Goal: Task Accomplishment & Management: Manage account settings

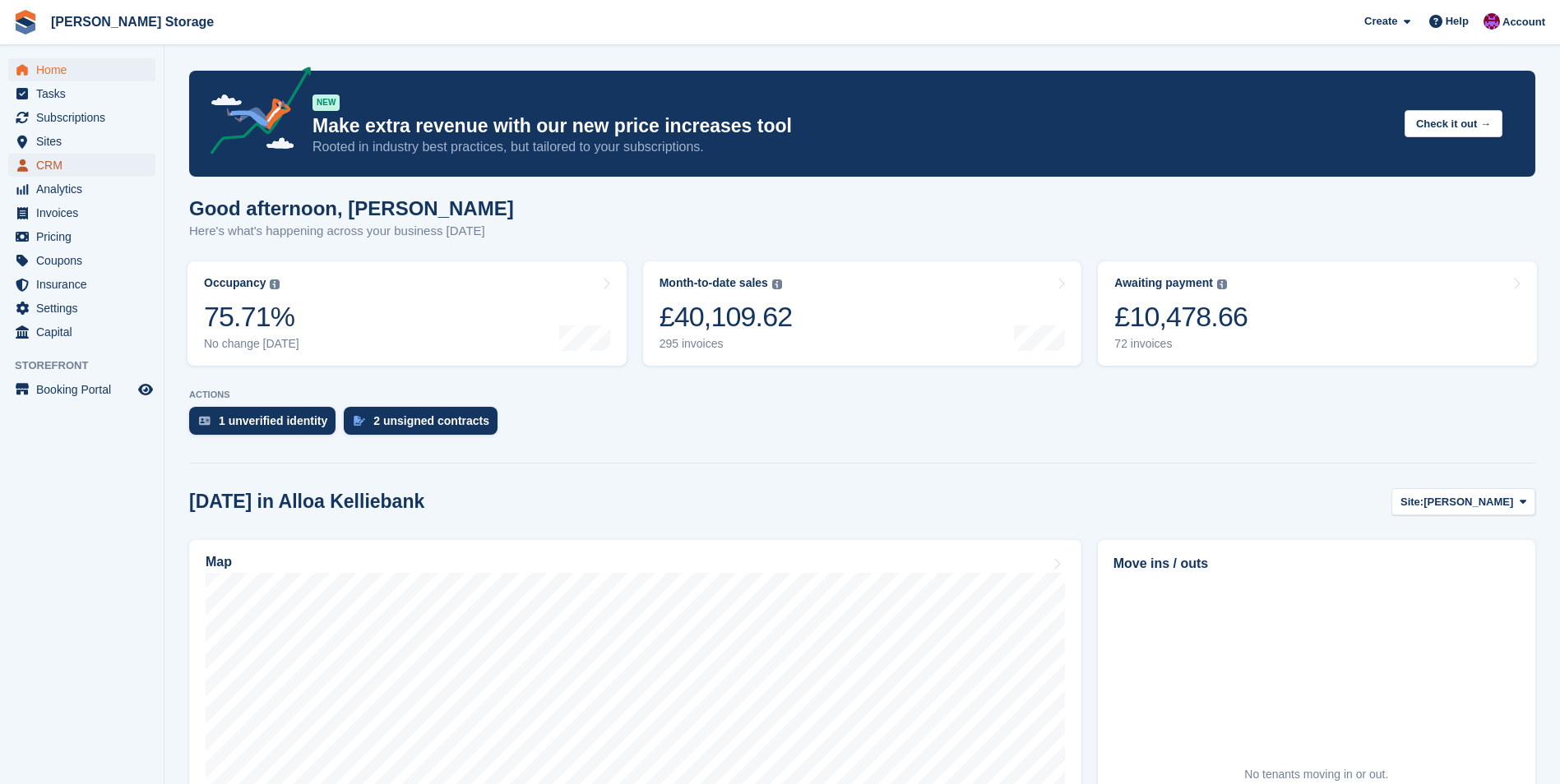
click at [65, 156] on span "CRM" at bounding box center [84, 165] width 98 height 23
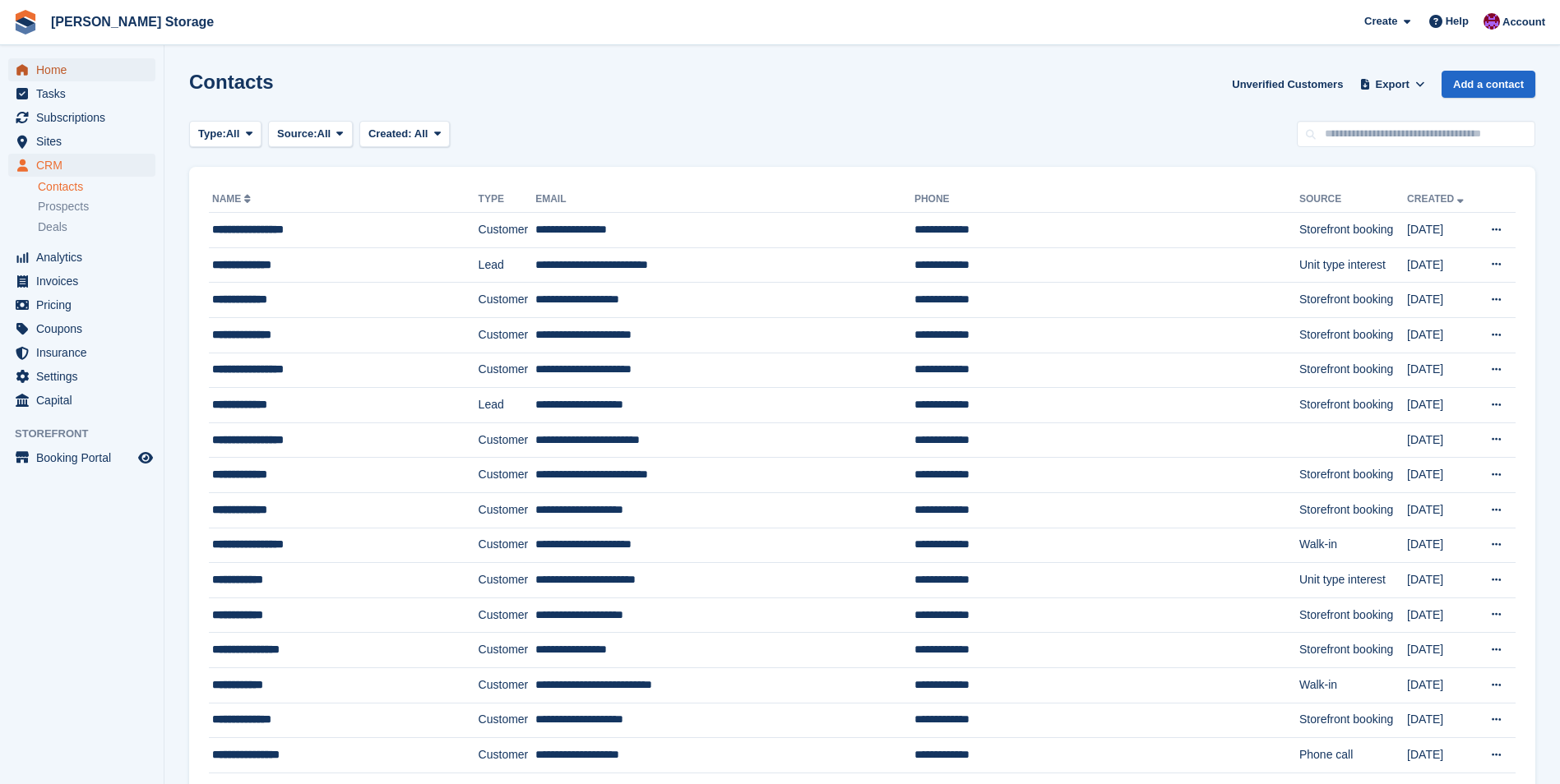
click at [57, 73] on span "Home" at bounding box center [84, 69] width 98 height 23
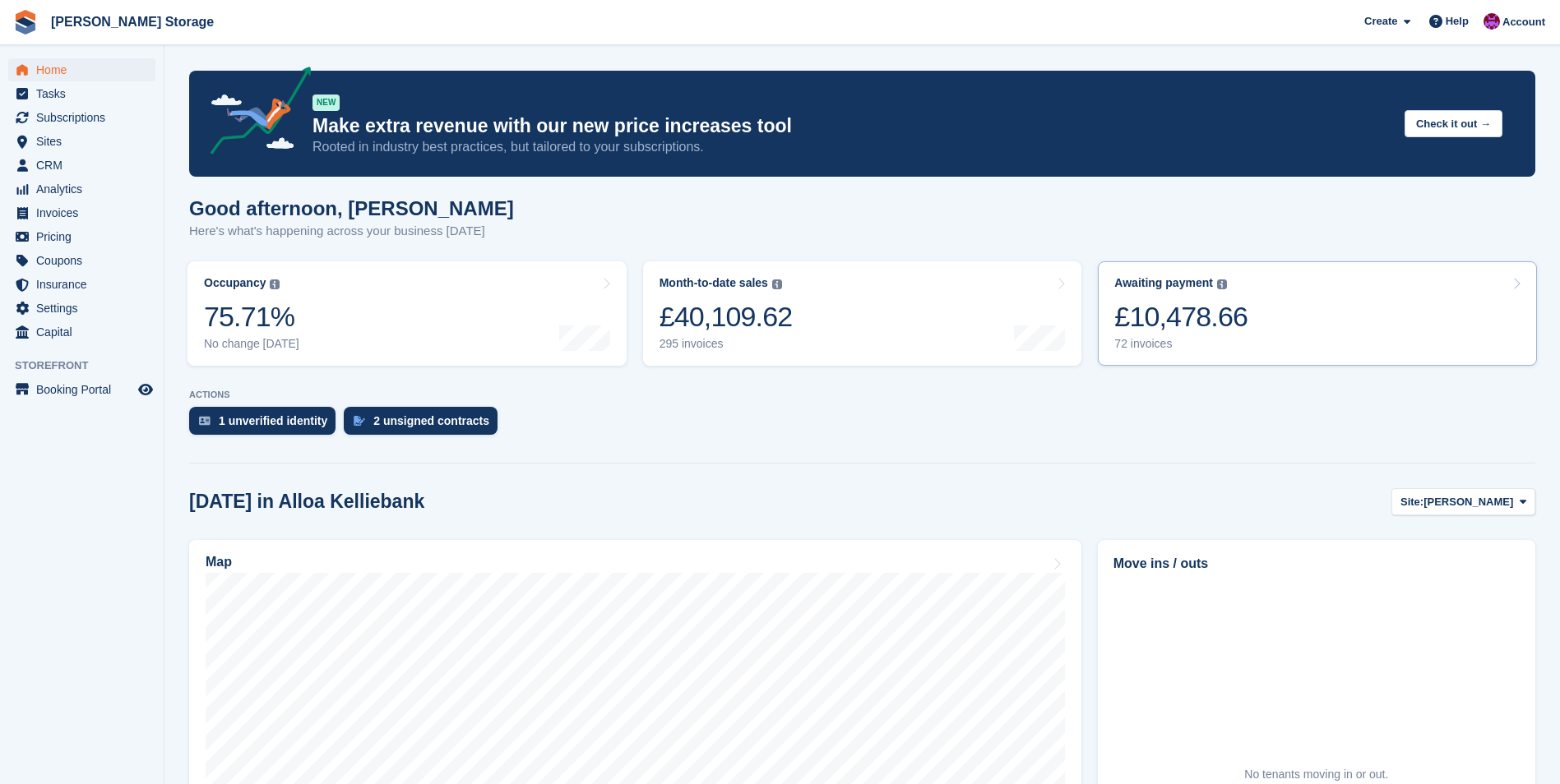
click at [1197, 332] on div "£10,478.66" at bounding box center [1181, 317] width 133 height 34
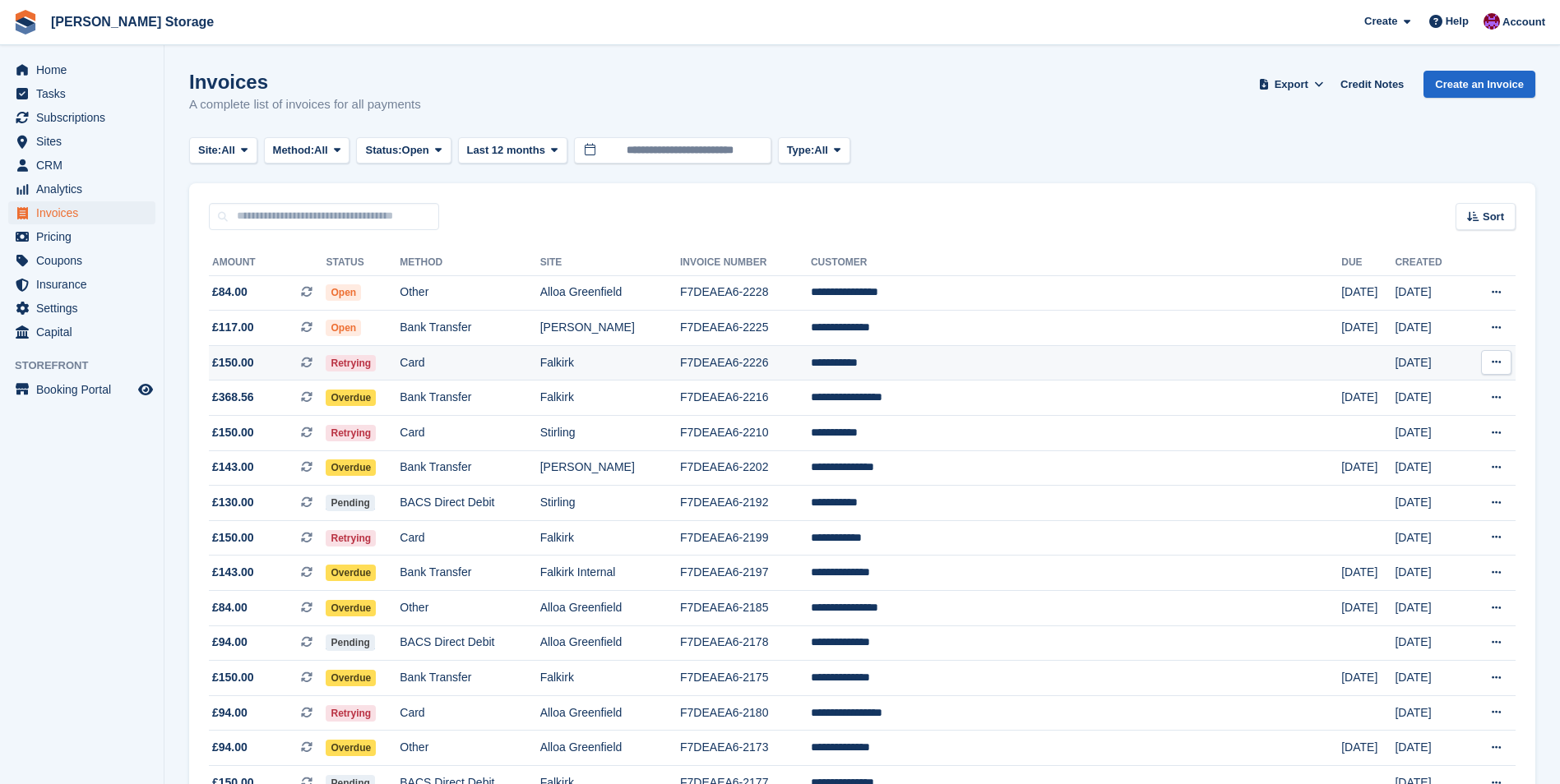
click at [949, 357] on td "**********" at bounding box center [1075, 363] width 530 height 36
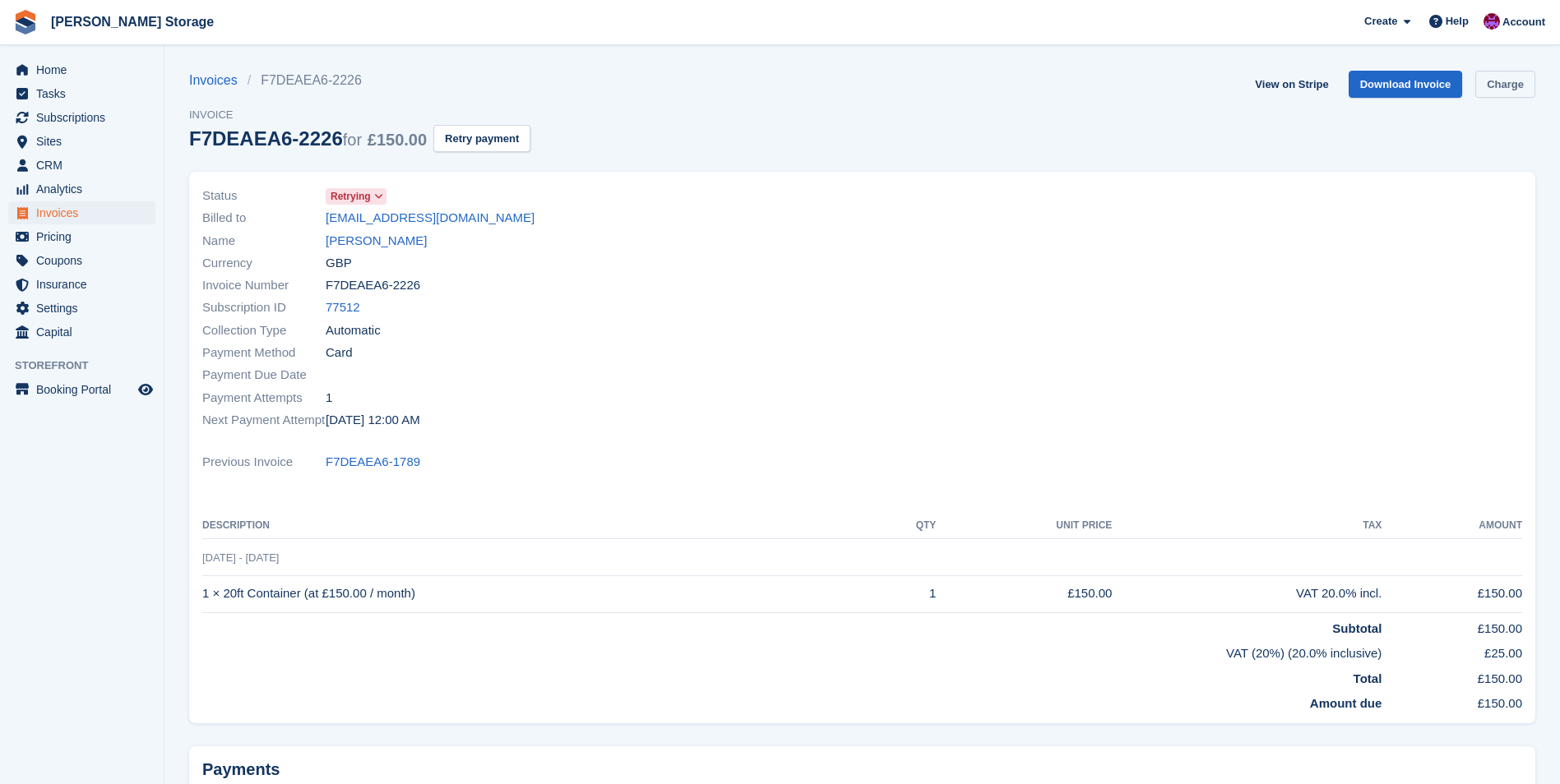
click at [1517, 83] on link "Charge" at bounding box center [1504, 83] width 60 height 27
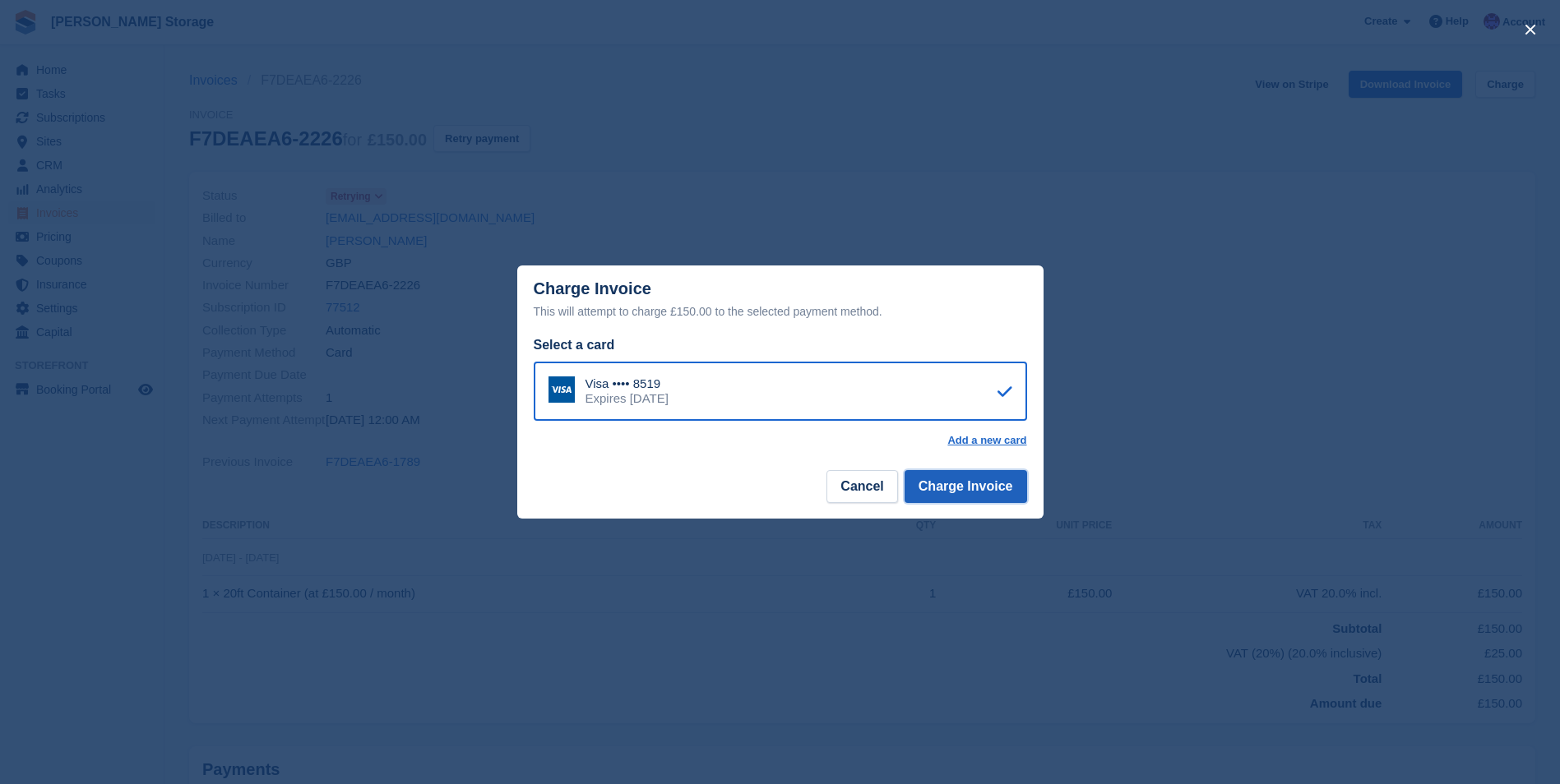
click at [962, 476] on button "Charge Invoice" at bounding box center [965, 486] width 122 height 33
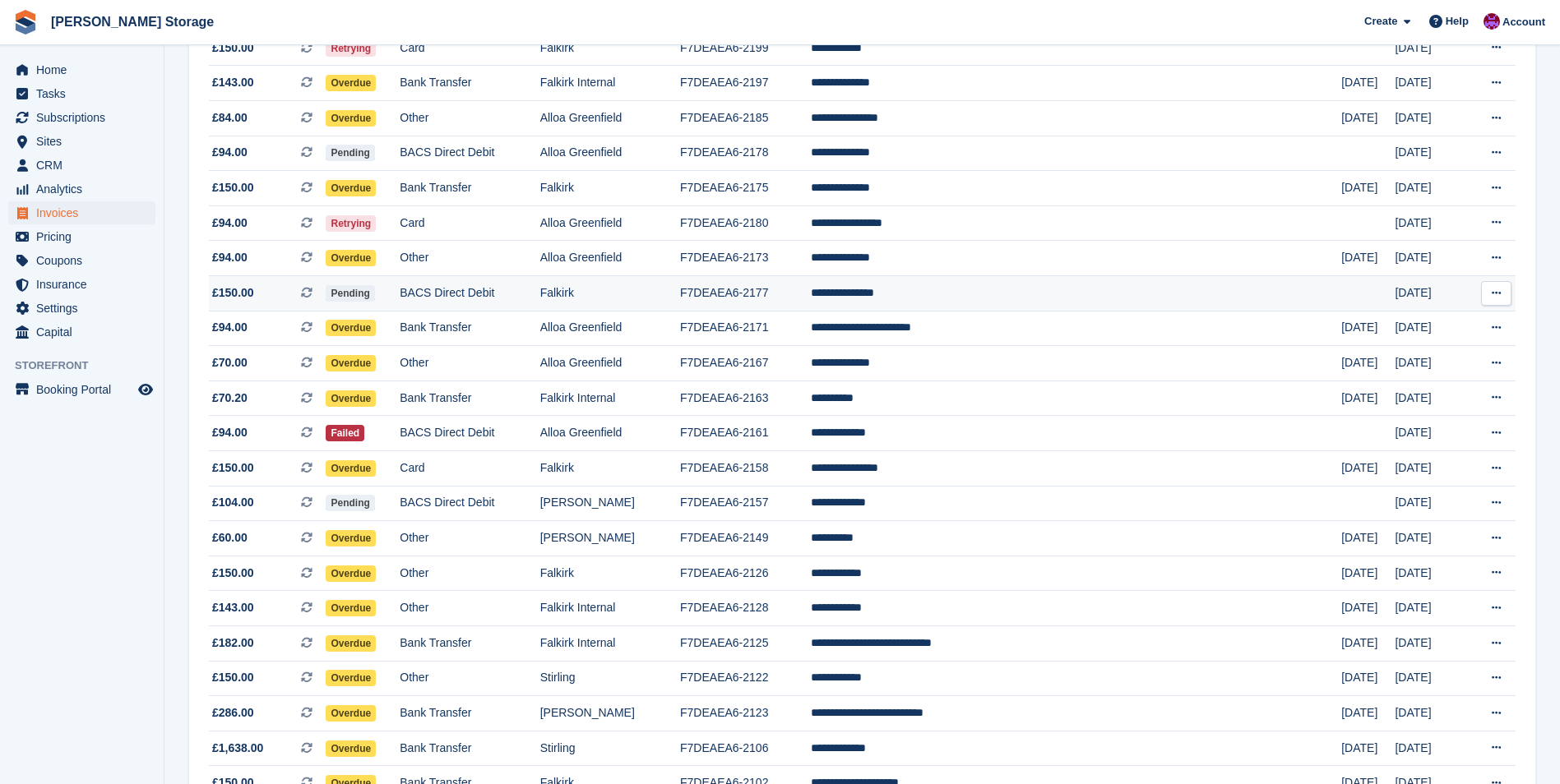
scroll to position [493, 0]
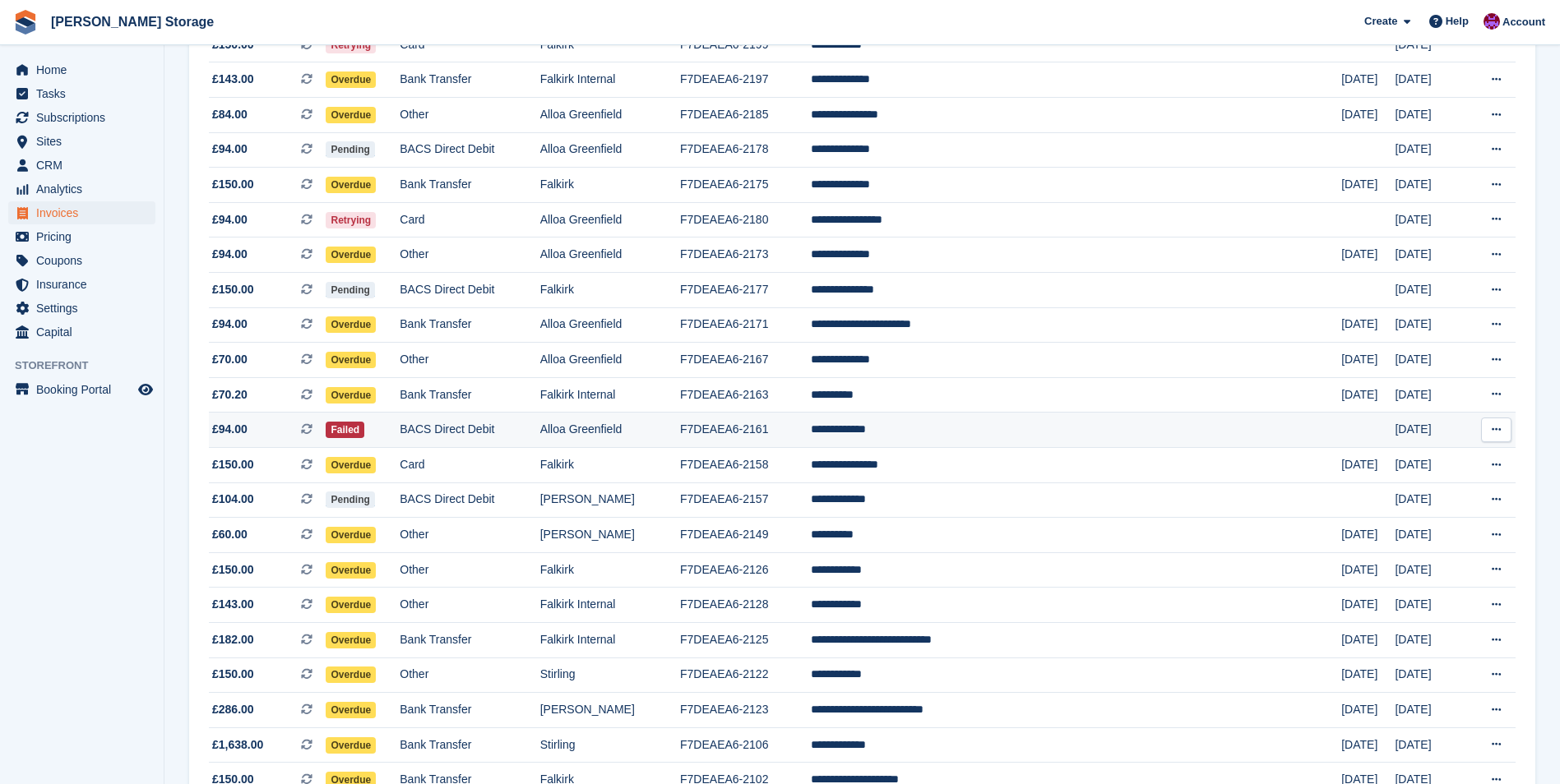
click at [810, 434] on td "F7DEAEA6-2161" at bounding box center [746, 431] width 131 height 36
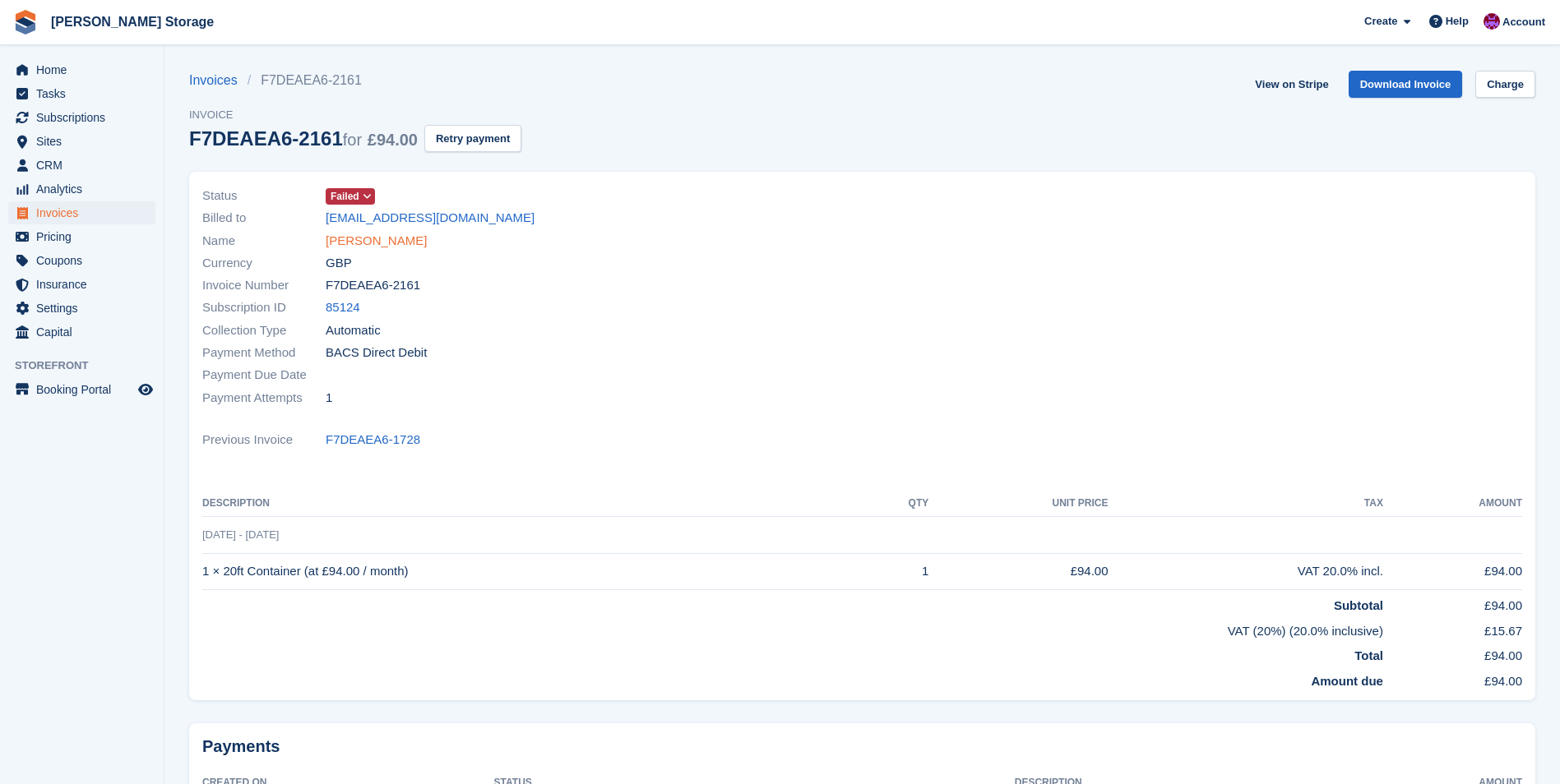
click at [382, 245] on link "[PERSON_NAME]" at bounding box center [376, 240] width 101 height 19
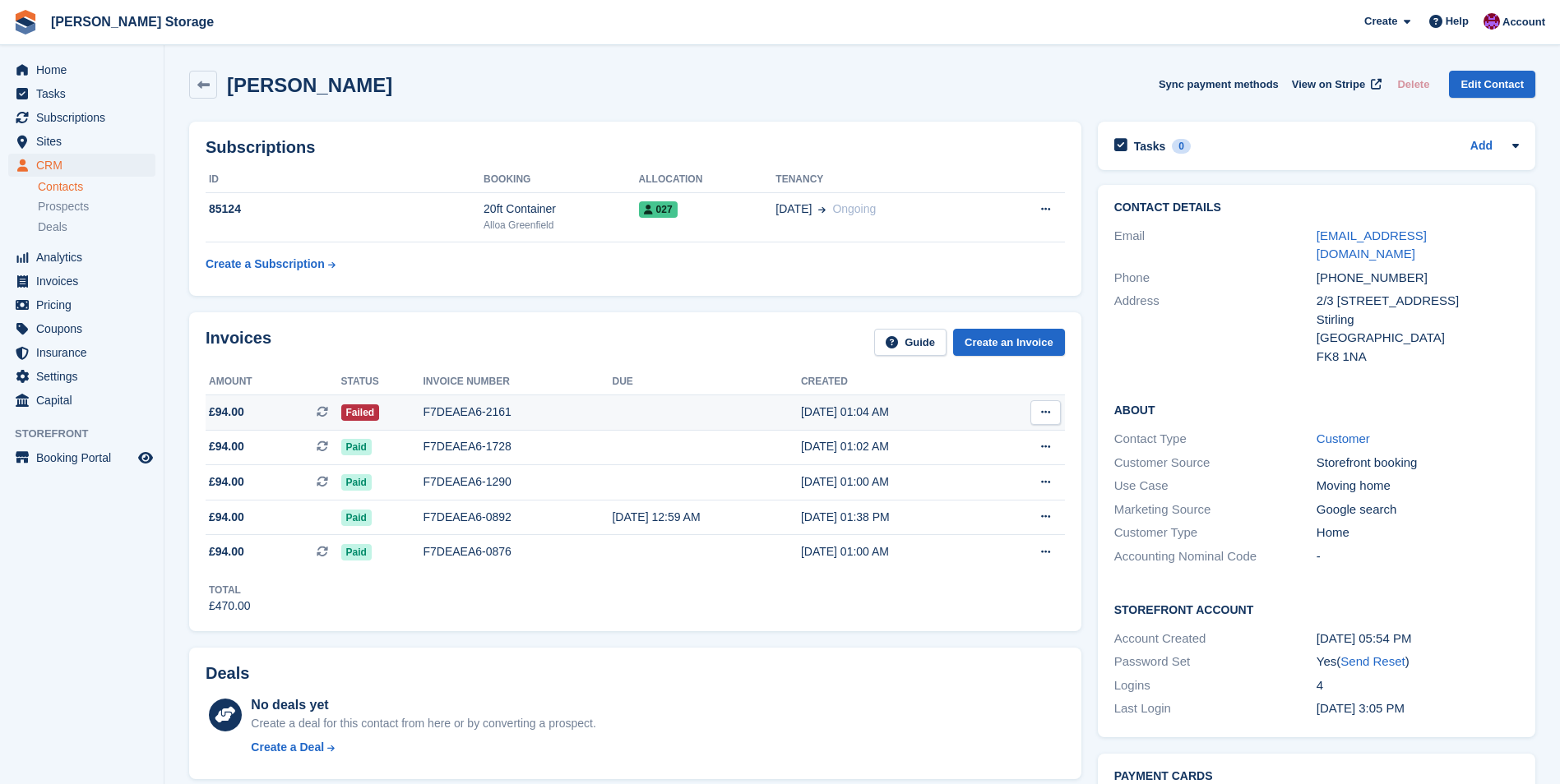
click at [523, 418] on div "F7DEAEA6-2161" at bounding box center [517, 412] width 189 height 17
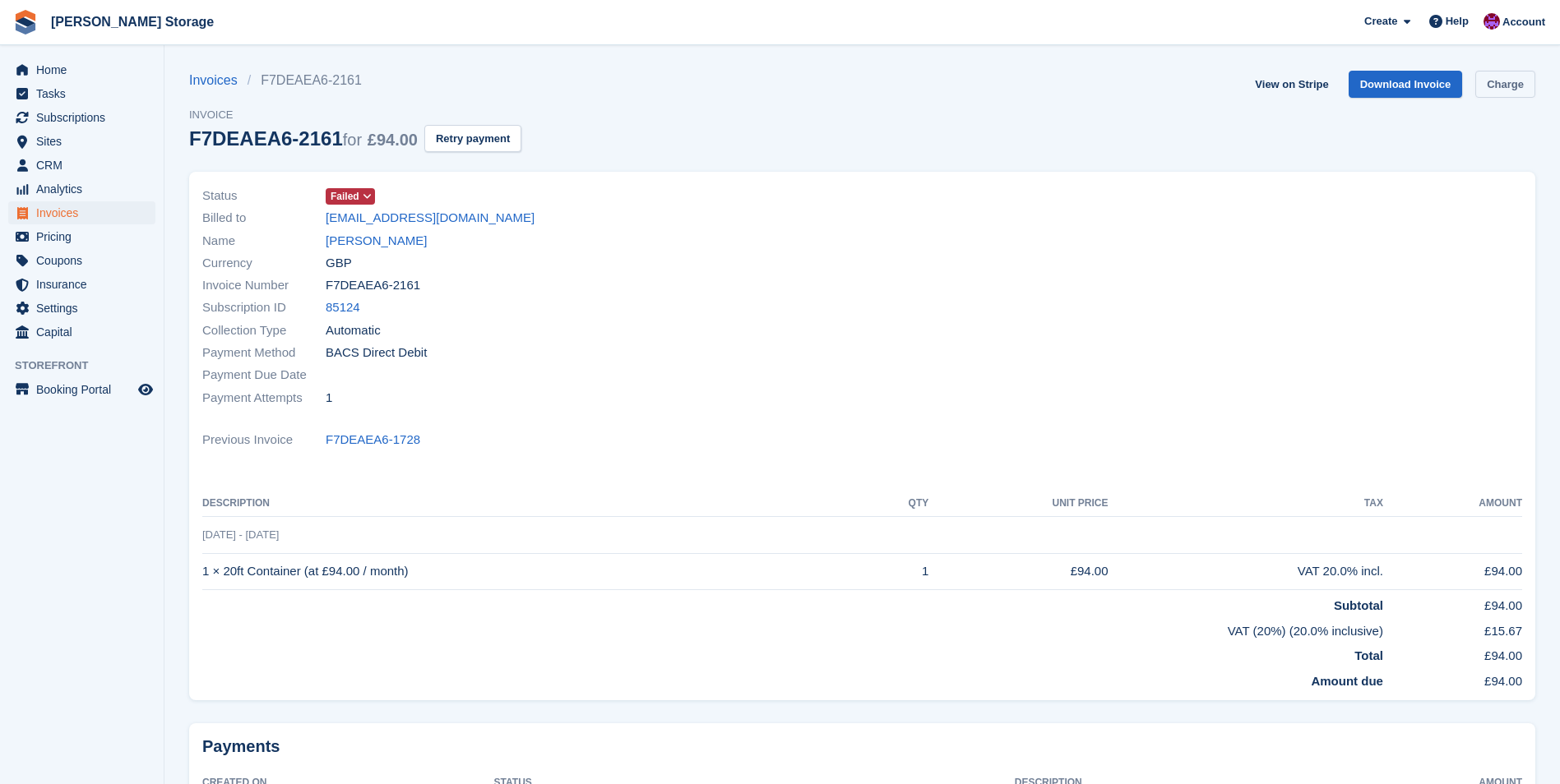
click at [1493, 86] on link "Charge" at bounding box center [1504, 83] width 60 height 27
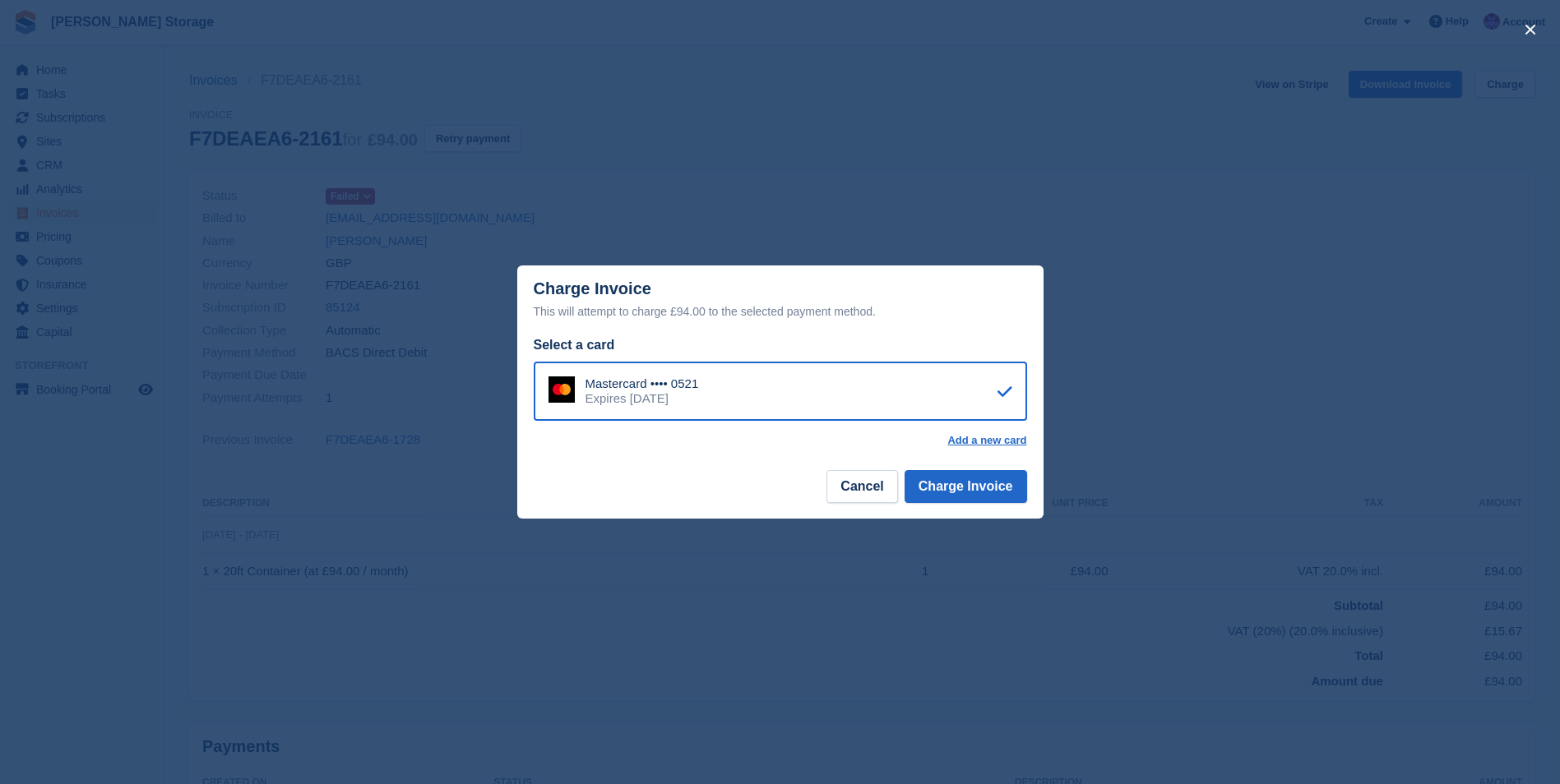
click at [906, 404] on div "Mastercard •••• 0521 Expires April 2029" at bounding box center [780, 391] width 494 height 60
click at [976, 492] on button "Charge Invoice" at bounding box center [965, 486] width 122 height 33
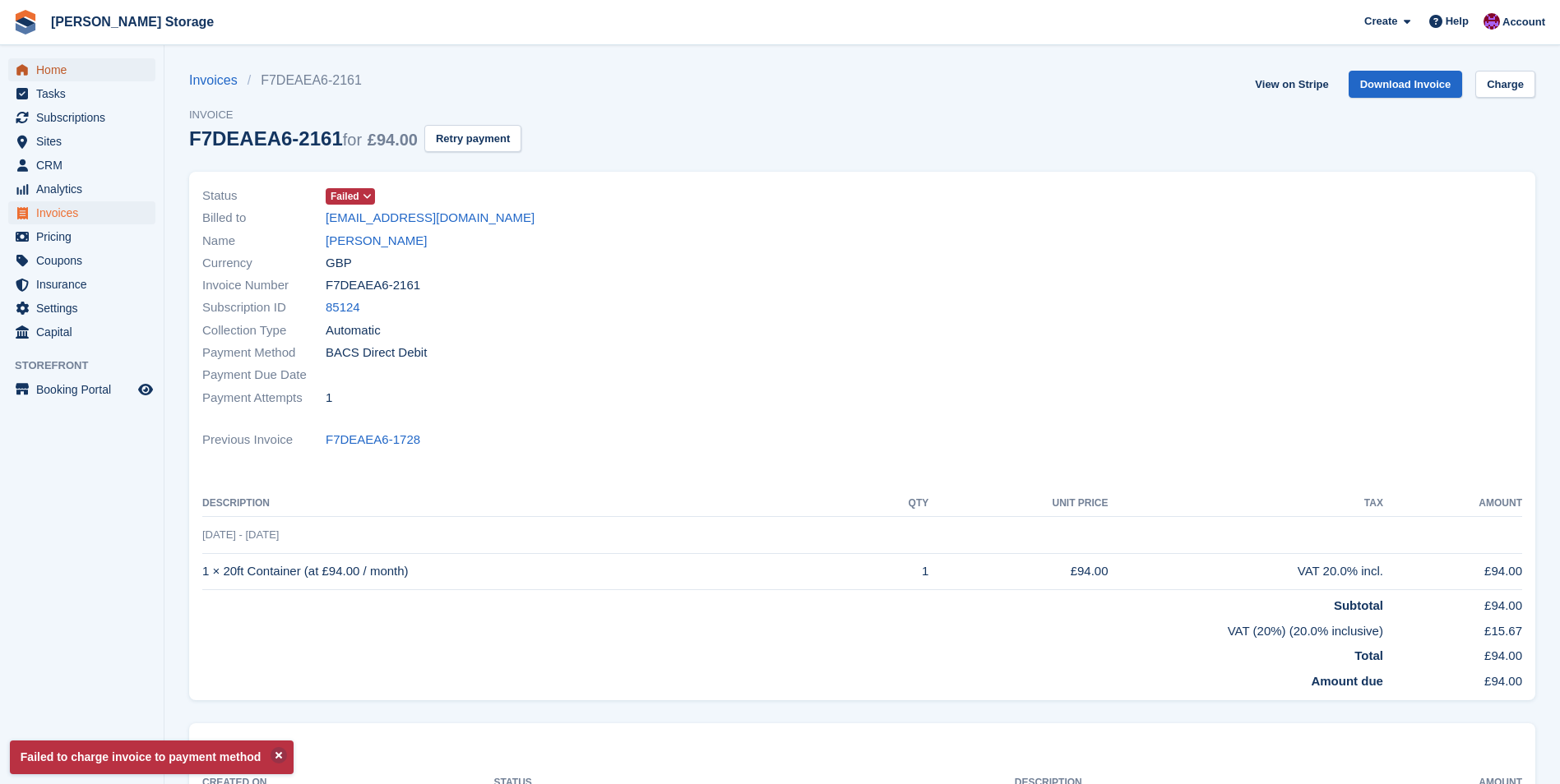
click at [70, 65] on span "Home" at bounding box center [84, 69] width 98 height 23
